Goal: Task Accomplishment & Management: Manage account settings

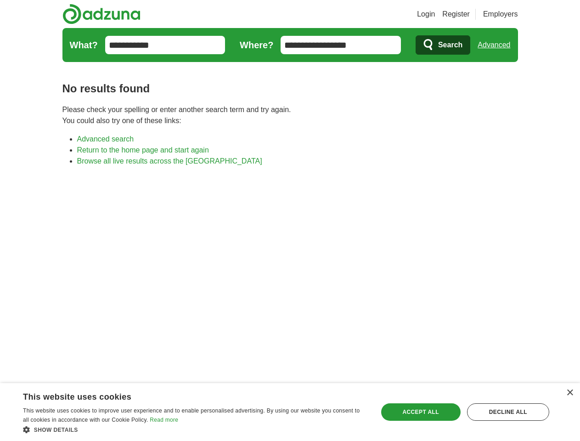
click at [435, 14] on link "Login" at bounding box center [426, 14] width 18 height 11
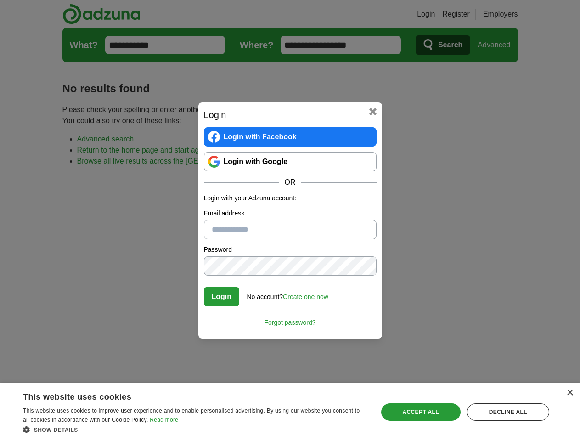
click at [497, 45] on div "Login Login with Facebook Login with Google OR Login with your Adzuna account: …" at bounding box center [290, 220] width 580 height 441
click at [569, 393] on div "×" at bounding box center [569, 392] width 7 height 7
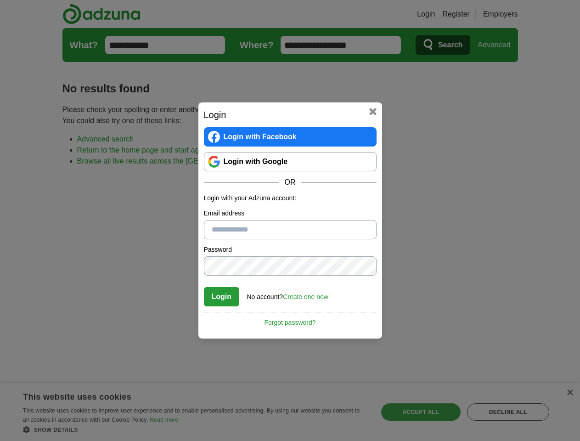
click at [195, 429] on div "Login Login with Facebook Login with Google OR Login with your Adzuna account: …" at bounding box center [290, 220] width 580 height 441
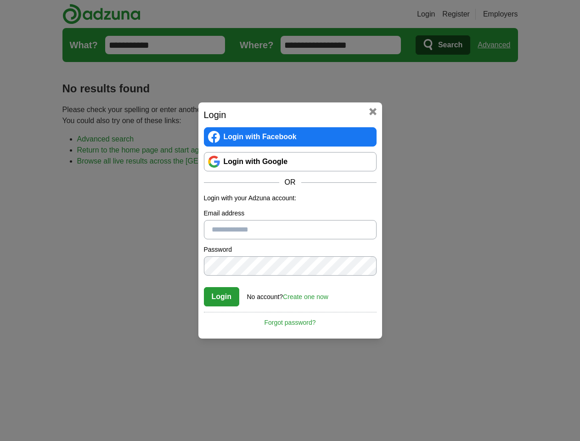
click at [421, 412] on div "Login Login with Facebook Login with Google OR Login with your Adzuna account: …" at bounding box center [290, 220] width 580 height 441
click at [508, 412] on div "Login Login with Facebook Login with Google OR Login with your Adzuna account: …" at bounding box center [290, 220] width 580 height 441
click at [28, 438] on div "Login Login with Facebook Login with Google OR Login with your Adzuna account: …" at bounding box center [290, 220] width 580 height 441
click at [124, 438] on div "Login Login with Facebook Login with Google OR Login with your Adzuna account: …" at bounding box center [290, 220] width 580 height 441
click at [197, 438] on div "Login Login with Facebook Login with Google OR Login with your Adzuna account: …" at bounding box center [290, 220] width 580 height 441
